Goal: Check status: Check status

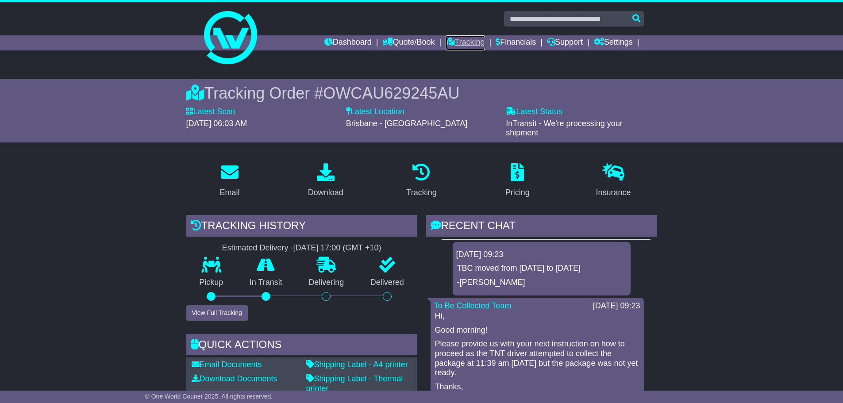
click at [464, 42] on link "Tracking" at bounding box center [465, 42] width 39 height 15
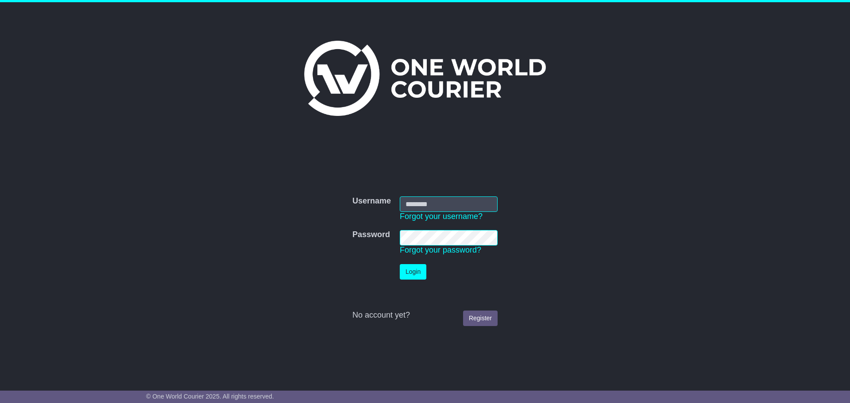
type input "**********"
click at [410, 271] on button "Login" at bounding box center [413, 271] width 27 height 15
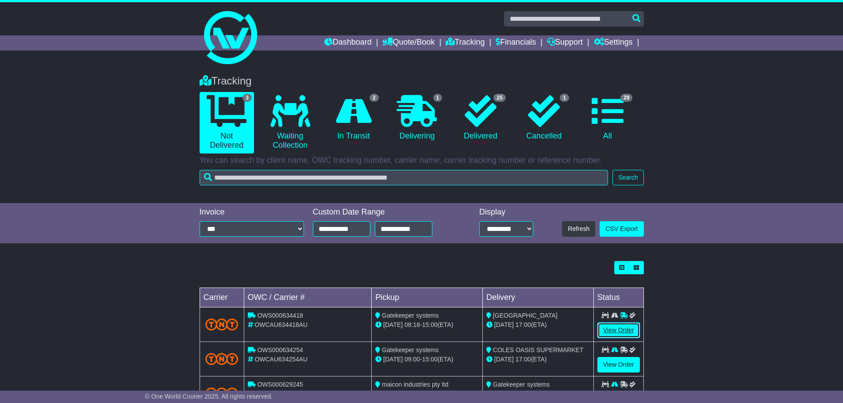
click at [610, 328] on link "View Order" at bounding box center [619, 330] width 43 height 15
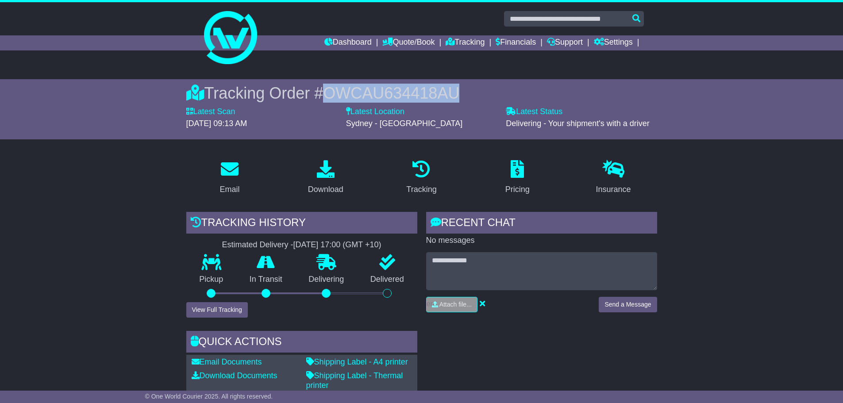
drag, startPoint x: 461, startPoint y: 91, endPoint x: 329, endPoint y: 93, distance: 132.8
click at [329, 93] on span "OWCAU634418AU" at bounding box center [391, 93] width 136 height 18
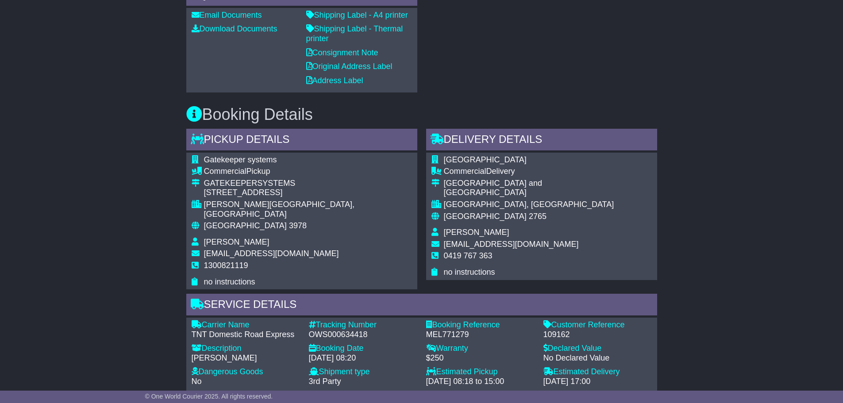
scroll to position [398, 0]
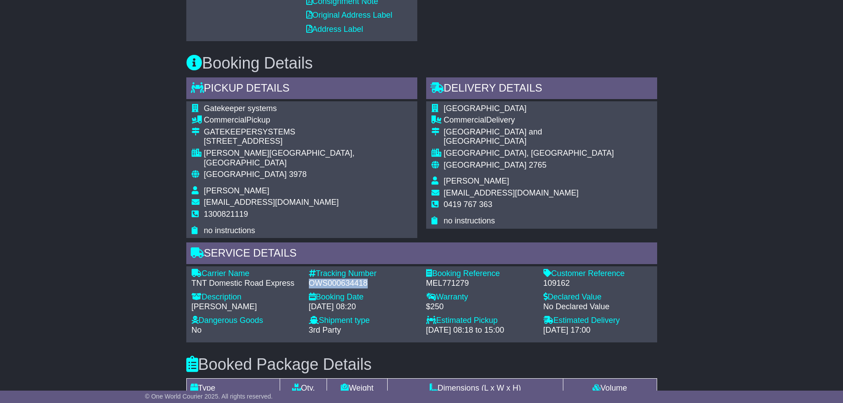
drag, startPoint x: 367, startPoint y: 274, endPoint x: 310, endPoint y: 270, distance: 57.7
click at [311, 279] on div "OWS000634418" at bounding box center [363, 284] width 108 height 10
copy div "OWS000634418"
